Goal: Information Seeking & Learning: Learn about a topic

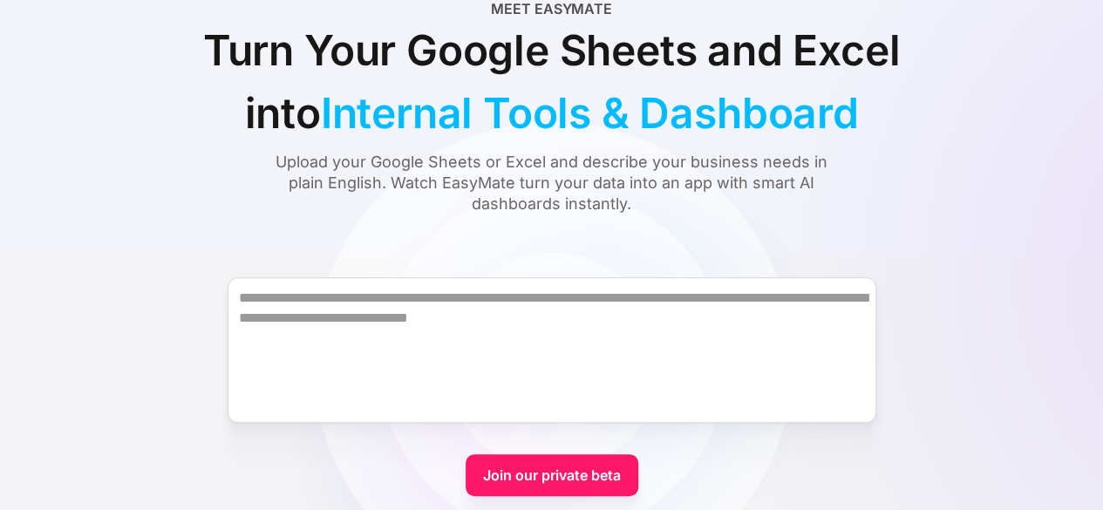
scroll to position [140, 0]
click at [146, 87] on div "Meet EasyMate Turn Your Google Sheets and Excel into Internal Tools & Dashboard…" at bounding box center [551, 105] width 1019 height 216
click at [181, 1] on div "Meet EasyMate Turn Your Google Sheets and Excel into Internal Tools & Dashboard…" at bounding box center [551, 105] width 1019 height 216
click at [183, 132] on div "Turn Your Google Sheets and Excel into Internal Tools & Dashboard" at bounding box center [552, 81] width 784 height 126
click at [1022, 166] on div "Meet EasyMate Turn Your Google Sheets and Excel into Internal Tools & Dashboard…" at bounding box center [551, 105] width 1019 height 216
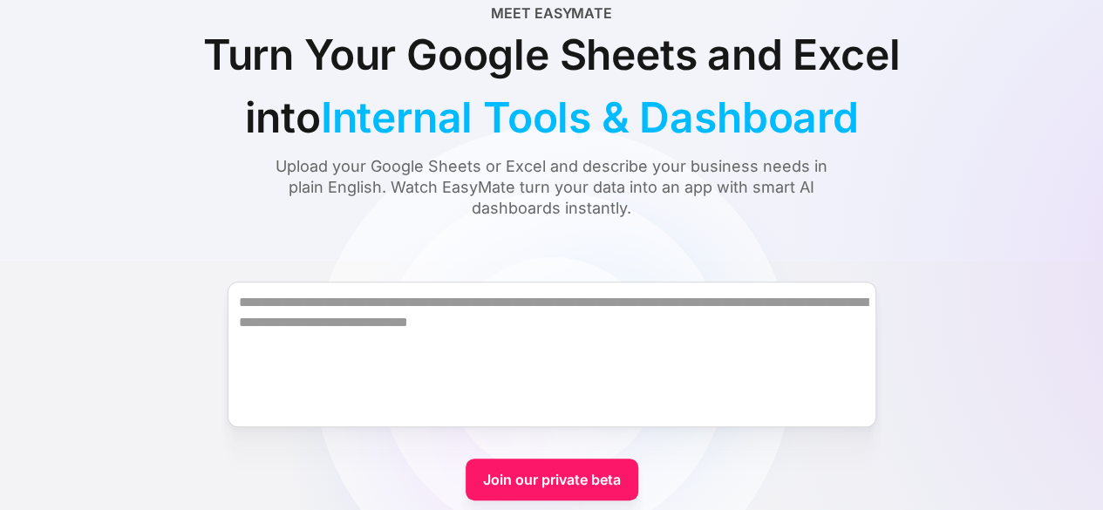
scroll to position [136, 0]
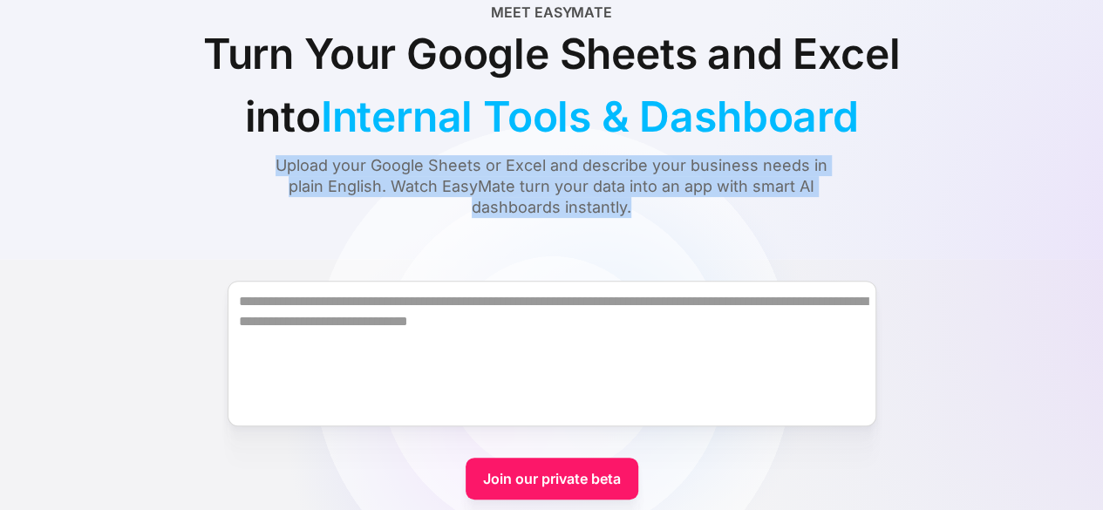
drag, startPoint x: 279, startPoint y: 166, endPoint x: 655, endPoint y: 225, distance: 380.2
copy div "Upload your Google Sheets or Excel and describe your business needs in plain En…"
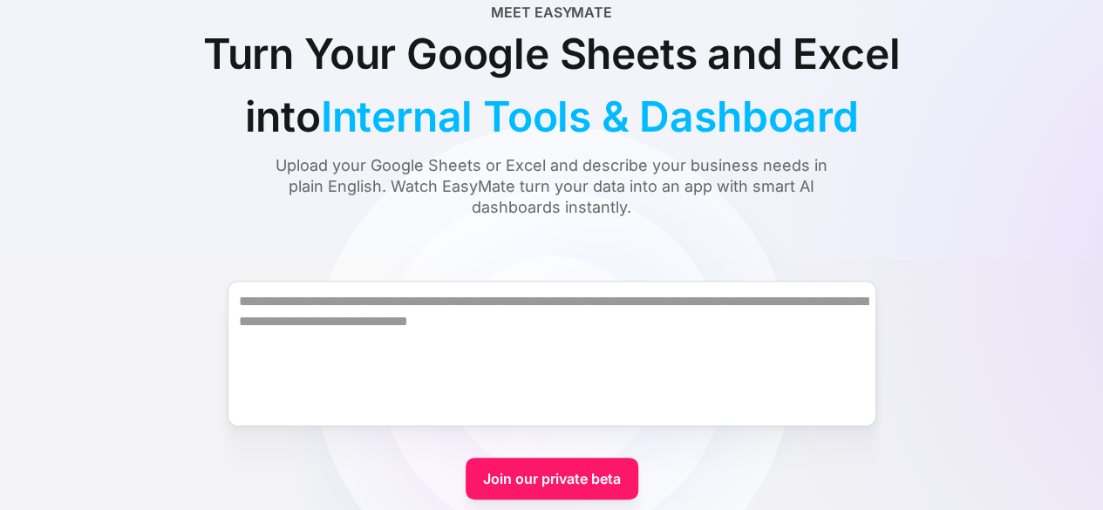
click at [1001, 264] on form "Join our private beta Already joined? Sign in." at bounding box center [551, 391] width 1019 height 285
